Goal: Complete application form

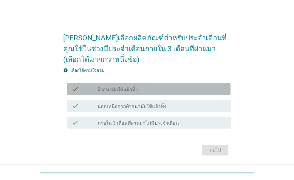
click at [121, 91] on label "ผ้าอนามัยใช้แล้วทิ้ง" at bounding box center [118, 90] width 40 height 6
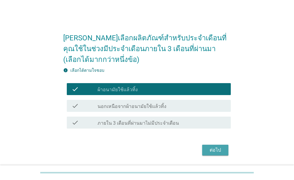
click at [222, 155] on button "ต่อไป" at bounding box center [215, 149] width 26 height 11
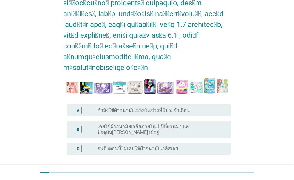
scroll to position [90, 0]
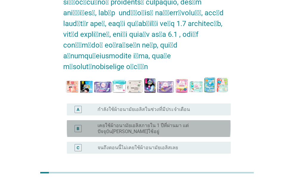
click at [144, 122] on label "เคยใช้ผ้าอนามัยเอลิสภายใน 1 ปีที่ผ่านมา แต่ปัจจุบัน[PERSON_NAME]ใช้อยู่" at bounding box center [160, 128] width 124 height 12
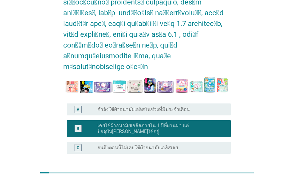
click at [211, 178] on div "ต่อไป" at bounding box center [215, 181] width 17 height 7
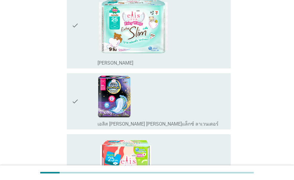
scroll to position [0, 0]
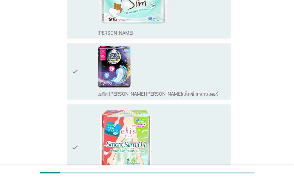
click at [132, 75] on div "check_box_outline_blank เอลิส [PERSON_NAME] [PERSON_NAME]แล็กซ์ ลาเวนเดอร์" at bounding box center [162, 71] width 129 height 51
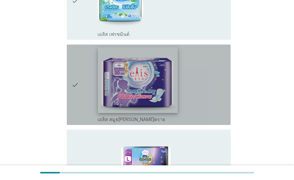
click at [158, 88] on img at bounding box center [138, 80] width 80 height 66
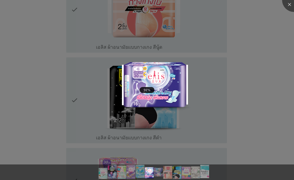
scroll to position [716, 0]
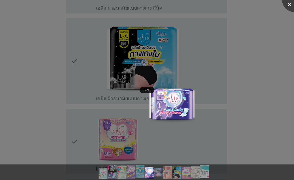
click at [276, 115] on div at bounding box center [147, 90] width 294 height 180
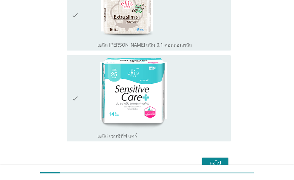
scroll to position [928, 0]
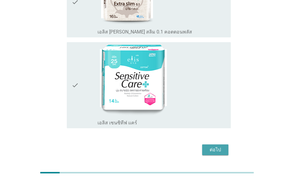
click at [228, 144] on button "ต่อไป" at bounding box center [215, 149] width 26 height 11
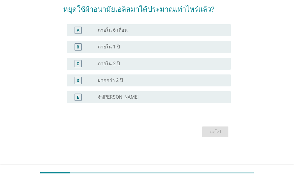
scroll to position [0, 0]
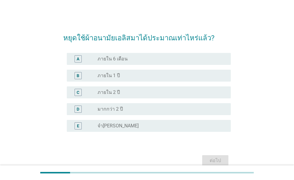
click at [112, 73] on label "ภายใน 1 ปี" at bounding box center [109, 76] width 22 height 6
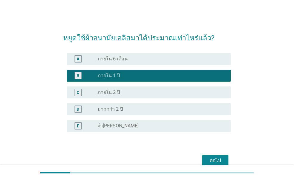
click at [212, 160] on div "ต่อไป" at bounding box center [215, 160] width 17 height 7
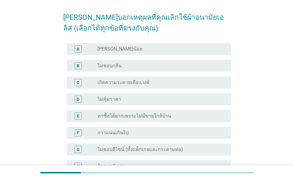
scroll to position [30, 0]
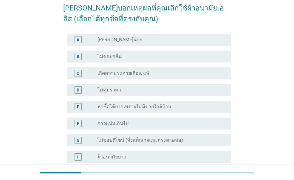
click at [123, 122] on label "กาวแน่นเกินไป" at bounding box center [113, 123] width 31 height 6
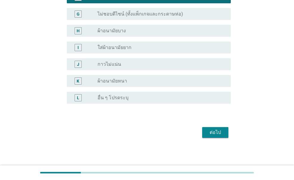
scroll to position [156, 0]
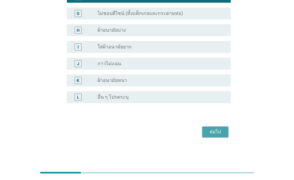
click at [224, 135] on button "ต่อไป" at bounding box center [215, 131] width 26 height 11
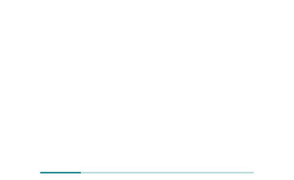
scroll to position [0, 0]
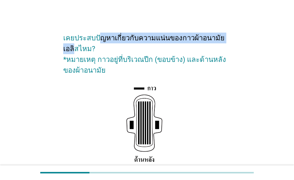
drag, startPoint x: 99, startPoint y: 39, endPoint x: 225, endPoint y: 39, distance: 125.9
click at [225, 39] on h2 "เคยประสบปัญหาเกี่ยวกับความแน่นของกาวผ้าอนามัยเอลิสไหม? *หมายเหตุ กาวอยู่ที่บริเ…" at bounding box center [146, 51] width 167 height 49
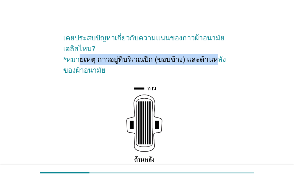
drag, startPoint x: 80, startPoint y: 60, endPoint x: 212, endPoint y: 61, distance: 131.9
click at [212, 61] on h2 "เคยประสบปัญหาเกี่ยวกับความแน่นของกาวผ้าอนามัยเอลิสไหม? *หมายเหตุ กาวอยู่ที่บริเ…" at bounding box center [146, 51] width 167 height 49
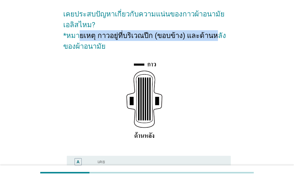
scroll to position [60, 0]
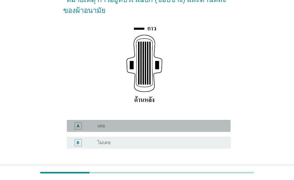
click at [112, 128] on div "radio_button_unchecked เคย" at bounding box center [160, 126] width 124 height 6
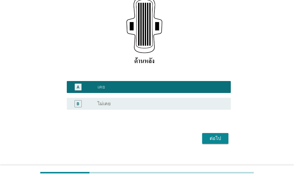
scroll to position [105, 0]
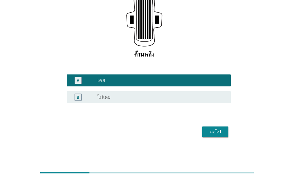
click at [219, 134] on div "ต่อไป" at bounding box center [215, 131] width 17 height 7
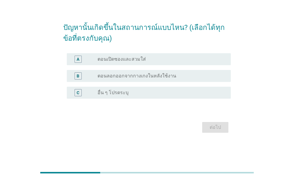
scroll to position [0, 0]
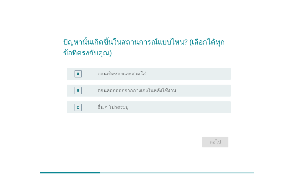
click at [132, 95] on div "B radio_button_unchecked ตอนลอกออกจากกางเกงในหลังใช้งาน" at bounding box center [149, 90] width 164 height 12
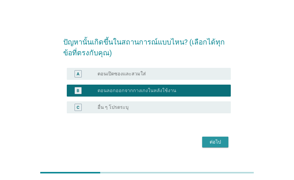
click at [214, 142] on div "ต่อไป" at bounding box center [215, 141] width 17 height 7
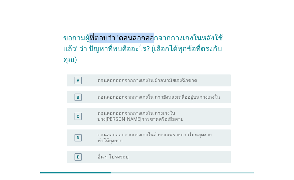
drag, startPoint x: 87, startPoint y: 39, endPoint x: 152, endPoint y: 38, distance: 64.5
click at [152, 38] on h2 "ขอถามผู้ที่ตอบว่า ‘ตอนลอกออกจากกางเกงในหลังใช้แล้ว’ ว่า ปัญหาที่พบคืออะไร? (เลื…" at bounding box center [146, 46] width 167 height 38
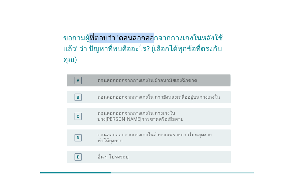
click at [180, 77] on label "ตอนลอกออกจากกางเกงใน ผ้าอนามัยเองฉีกขาด" at bounding box center [148, 80] width 100 height 6
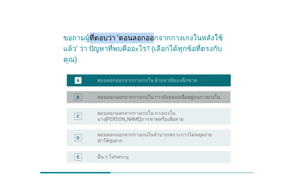
click at [170, 94] on label "ตอนลอกออกจากกางเกงใน กาวยังหลงเหลืออยู่บนกางเกงใน" at bounding box center [159, 97] width 123 height 6
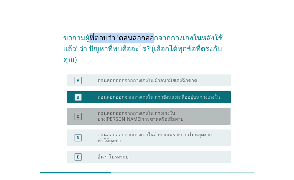
click at [145, 110] on label "ตอนลอกออกจากกางเกงใน กางเกงในบาง[PERSON_NAME]การขาดหรือเสียหาย" at bounding box center [160, 116] width 124 height 12
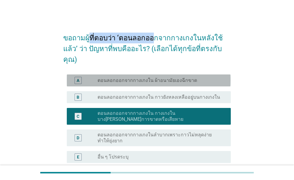
click at [150, 77] on label "ตอนลอกออกจากกางเกงใน ผ้าอนามัยเองฉีกขาด" at bounding box center [148, 80] width 100 height 6
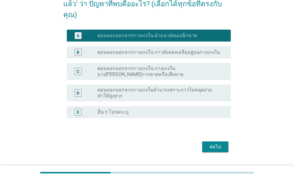
scroll to position [49, 0]
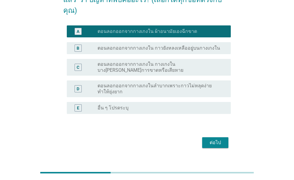
click at [221, 137] on button "ต่อไป" at bounding box center [215, 142] width 26 height 11
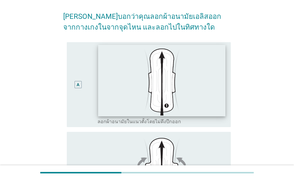
scroll to position [0, 0]
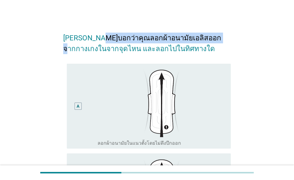
drag, startPoint x: 106, startPoint y: 38, endPoint x: 212, endPoint y: 38, distance: 106.5
click at [212, 38] on h2 "[PERSON_NAME]บอกว่าคุณลอกผ้าอนามัยเอลิสออกจากกางเกงในจากจุดไหน และลอกไปในทิศทาง…" at bounding box center [146, 40] width 167 height 27
click at [175, 39] on h2 "[PERSON_NAME]บอกว่าคุณลอกผ้าอนามัยเอลิสออกจากกางเกงในจากจุดไหน และลอกไปในทิศทาง…" at bounding box center [146, 40] width 167 height 27
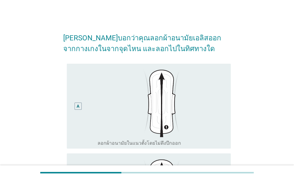
click at [82, 50] on h2 "[PERSON_NAME]บอกว่าคุณลอกผ้าอนามัยเอลิสออกจากกางเกงในจากจุดไหน และลอกไปในทิศทาง…" at bounding box center [146, 40] width 167 height 27
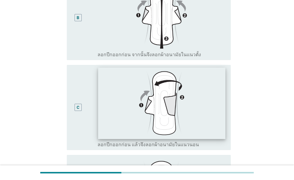
scroll to position [153, 0]
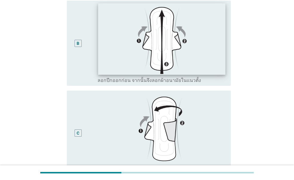
click at [151, 63] on img at bounding box center [161, 39] width 127 height 71
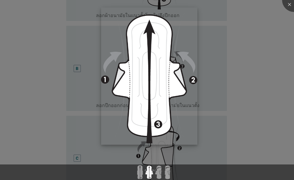
scroll to position [123, 0]
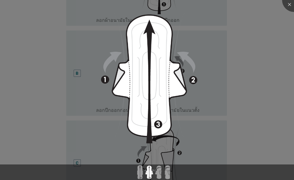
click at [247, 85] on div at bounding box center [147, 90] width 294 height 180
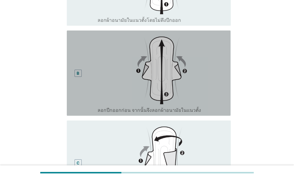
click at [76, 74] on div "B" at bounding box center [78, 73] width 7 height 7
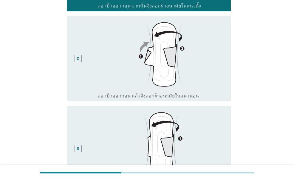
scroll to position [332, 0]
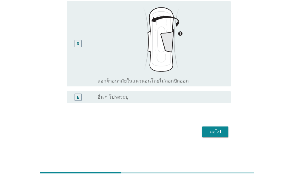
click at [214, 129] on div "ต่อไป" at bounding box center [215, 131] width 17 height 7
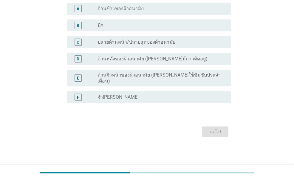
scroll to position [0, 0]
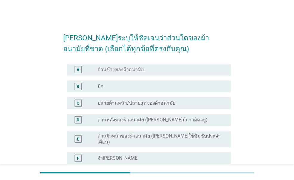
click at [123, 121] on label "ด้านหลังของผ้าอนามัย ([PERSON_NAME]มีกาวติดอยู่)" at bounding box center [153, 120] width 110 height 6
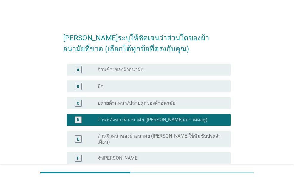
click at [152, 136] on label "ด้านผิวหน้าของผ้าอนามัย ([PERSON_NAME]ใช้ซึมซับประจำเดือน)" at bounding box center [160, 139] width 124 height 12
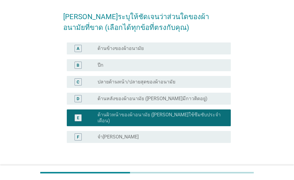
scroll to position [30, 0]
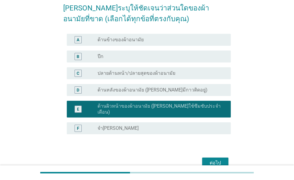
click at [141, 90] on label "ด้านหลังของผ้าอนามัย ([PERSON_NAME]มีกาวติดอยู่)" at bounding box center [153, 90] width 110 height 6
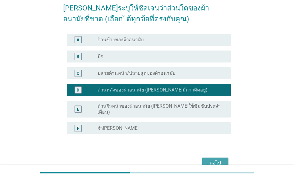
drag, startPoint x: 205, startPoint y: 154, endPoint x: 210, endPoint y: 155, distance: 5.5
click at [208, 157] on button "ต่อไป" at bounding box center [215, 162] width 26 height 11
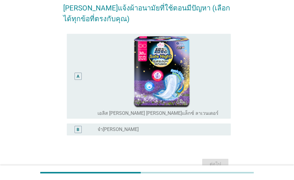
scroll to position [0, 0]
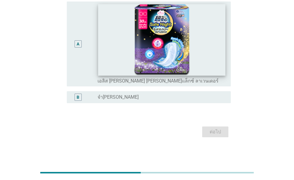
click at [144, 56] on img at bounding box center [161, 39] width 127 height 71
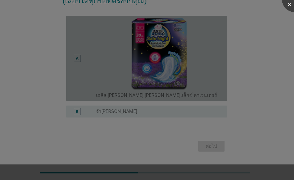
scroll to position [48, 0]
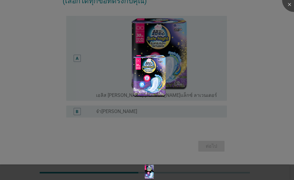
click at [76, 59] on div at bounding box center [147, 90] width 294 height 180
click at [77, 58] on div at bounding box center [147, 90] width 294 height 180
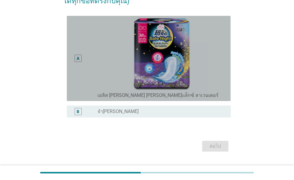
click at [81, 58] on div "A" at bounding box center [78, 58] width 7 height 7
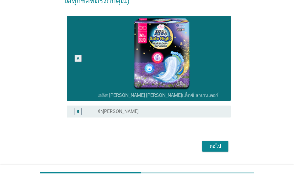
click at [212, 148] on div "ต่อไป" at bounding box center [215, 145] width 17 height 7
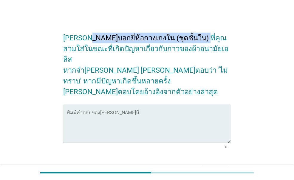
drag, startPoint x: 88, startPoint y: 37, endPoint x: 193, endPoint y: 36, distance: 105.4
click at [193, 36] on h2 "[PERSON_NAME]บอกยี่ห้อกางเกงใน (ชุดชั้นใน) ที่คุณสวมใส่ในขณะที่เกิดปัญหาเกี่ยวก…" at bounding box center [146, 62] width 167 height 70
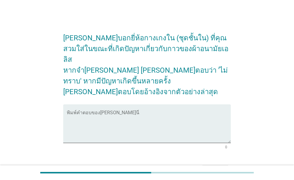
click at [84, 45] on h2 "[PERSON_NAME]บอกยี่ห้อกางเกงใน (ชุดชั้นใน) ที่คุณสวมใส่ในขณะที่เกิดปัญหาเกี่ยวก…" at bounding box center [146, 62] width 167 height 70
click at [97, 56] on h2 "[PERSON_NAME]บอกยี่ห้อกางเกงใน (ชุดชั้นใน) ที่คุณสวมใส่ในขณะที่เกิดปัญหาเกี่ยวก…" at bounding box center [146, 62] width 167 height 70
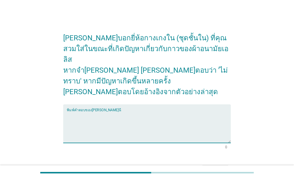
click at [87, 111] on textarea "พิมพ์คำตอบของคุณ ที่นี่" at bounding box center [149, 126] width 164 height 31
type textarea "wacoal, sabina"
click at [221, 165] on button "ต่อไป" at bounding box center [215, 170] width 26 height 11
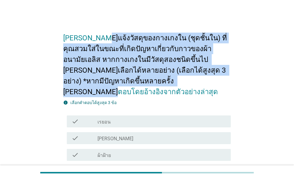
drag, startPoint x: 94, startPoint y: 36, endPoint x: 159, endPoint y: 77, distance: 77.5
click at [159, 77] on h2 "[PERSON_NAME]แจ้งวัสดุของกางเกงใน (ชุดชั้นใน) ที่คุณสวมใส่ในขณะที่เกิดปัญหาเกี่…" at bounding box center [146, 62] width 167 height 70
click at [129, 83] on h2 "[PERSON_NAME]แจ้งวัสดุของกางเกงใน (ชุดชั้นใน) ที่คุณสวมใส่ในขณะที่เกิดปัญหาเกี่…" at bounding box center [146, 62] width 167 height 70
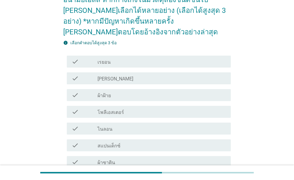
click at [117, 108] on div "check_box_outline_blank โพลีเอสเตอร์" at bounding box center [162, 111] width 129 height 7
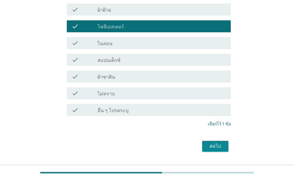
scroll to position [149, 0]
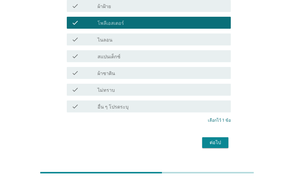
click at [224, 137] on button "ต่อไป" at bounding box center [215, 142] width 26 height 11
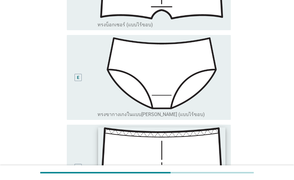
scroll to position [418, 0]
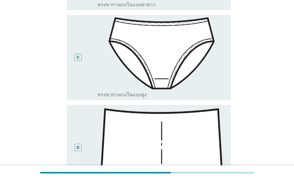
click at [80, 54] on div "C" at bounding box center [78, 57] width 7 height 7
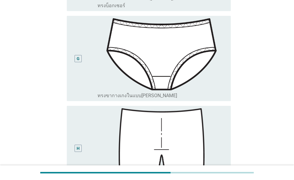
scroll to position [691, 0]
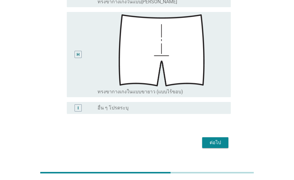
click at [230, 135] on div "ต่อไป" at bounding box center [146, 142] width 167 height 14
click at [225, 137] on button "ต่อไป" at bounding box center [215, 142] width 26 height 11
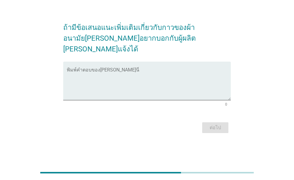
scroll to position [0, 0]
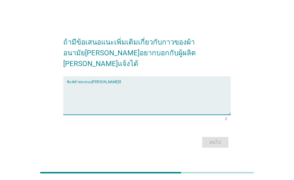
click at [151, 83] on textarea "พิมพ์คำตอบของคุณ ที่นี่" at bounding box center [149, 98] width 164 height 31
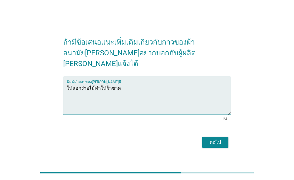
drag, startPoint x: 125, startPoint y: 84, endPoint x: 89, endPoint y: 81, distance: 35.9
click at [89, 83] on textarea "ให้ลอกง่ายไม้ทำให้ผ้าขาด" at bounding box center [149, 98] width 164 height 31
type textarea "ให้ลอกง่าย"
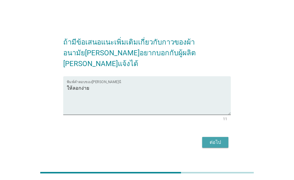
click at [223, 138] on div "ต่อไป" at bounding box center [215, 141] width 17 height 7
